Goal: Navigation & Orientation: Find specific page/section

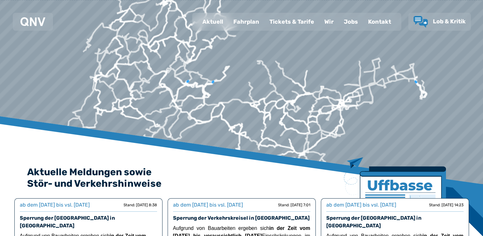
click at [247, 24] on div "Fahrplan" at bounding box center [246, 21] width 36 height 17
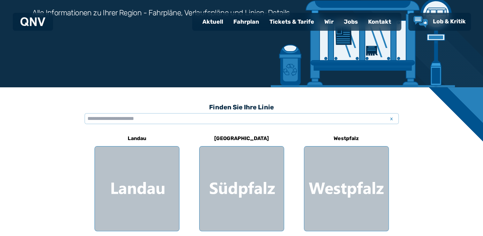
scroll to position [96, 0]
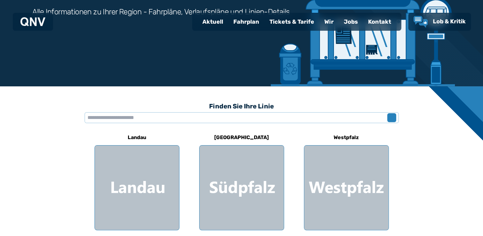
click at [393, 119] on span "x" at bounding box center [391, 118] width 9 height 8
click at [262, 120] on input "text" at bounding box center [242, 117] width 314 height 11
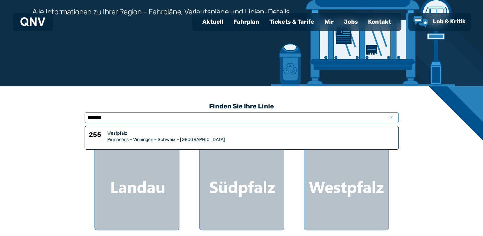
type input "*******"
click at [124, 137] on div "Pirmasens – Vinningen – Schweix – [GEOGRAPHIC_DATA]" at bounding box center [250, 139] width 287 height 6
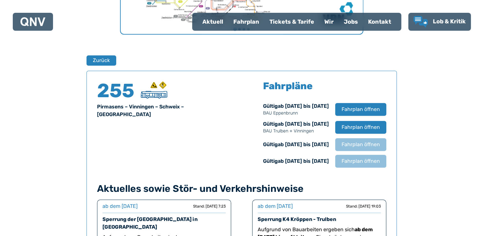
scroll to position [383, 0]
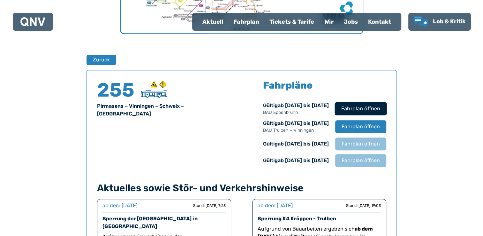
click at [343, 108] on span "Fahrplan öffnen" at bounding box center [360, 109] width 39 height 8
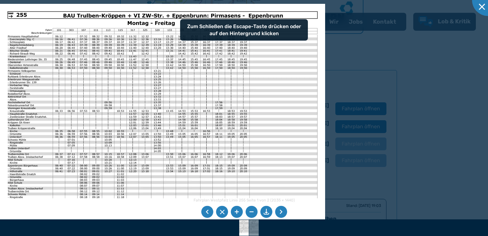
click at [367, 87] on div at bounding box center [244, 118] width 488 height 236
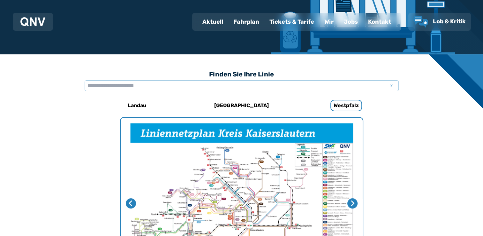
scroll to position [0, 0]
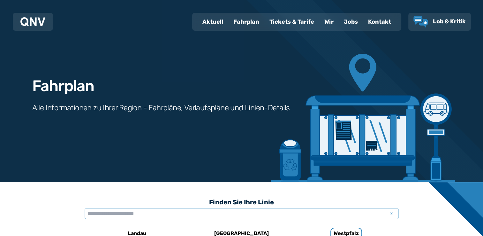
click at [213, 22] on div "Aktuell" at bounding box center [212, 21] width 31 height 17
select select "*"
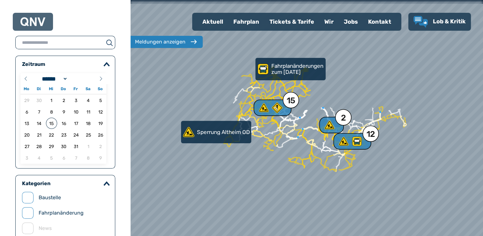
click at [285, 26] on div "Tickets & Tarife" at bounding box center [291, 21] width 55 height 17
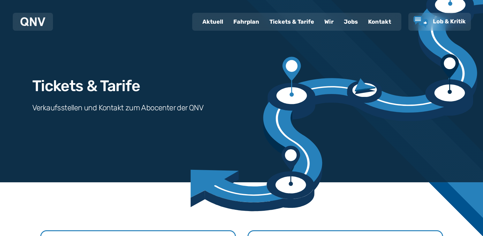
click at [33, 26] on img at bounding box center [32, 21] width 25 height 9
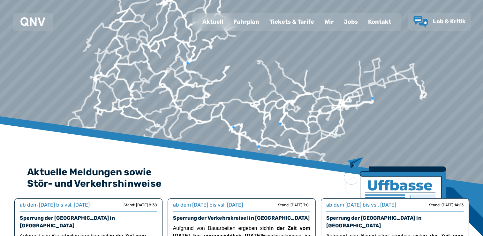
click at [207, 22] on div "Aktuell" at bounding box center [212, 21] width 31 height 17
select select "*"
